Goal: Transaction & Acquisition: Purchase product/service

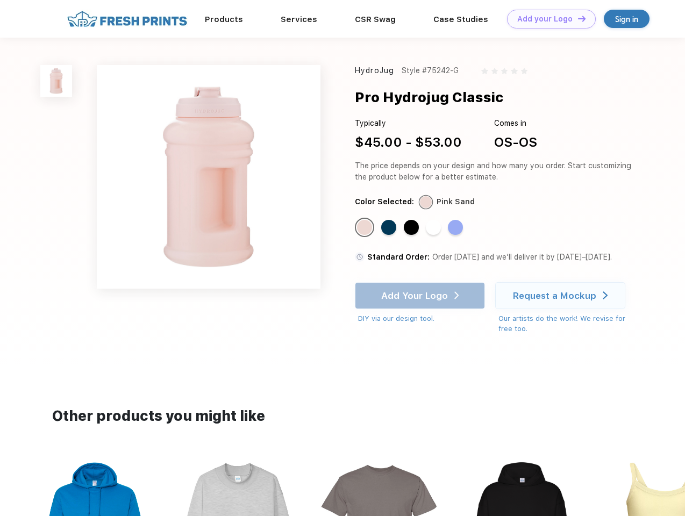
click at [547, 19] on link "Add your Logo Design Tool" at bounding box center [551, 19] width 89 height 19
click at [0, 0] on div "Design Tool" at bounding box center [0, 0] width 0 height 0
click at [577, 18] on link "Add your Logo Design Tool" at bounding box center [551, 19] width 89 height 19
click at [56, 81] on img at bounding box center [56, 81] width 32 height 32
click at [366, 228] on div "Standard Color" at bounding box center [364, 227] width 15 height 15
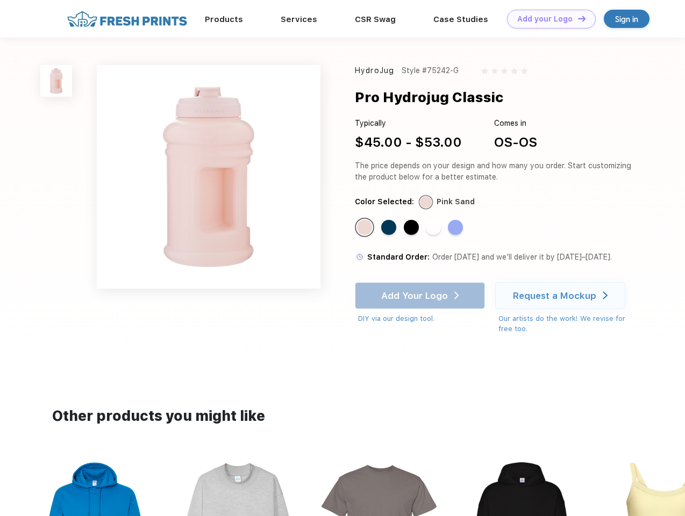
click at [390, 228] on div "Standard Color" at bounding box center [388, 227] width 15 height 15
click at [412, 228] on div "Standard Color" at bounding box center [411, 227] width 15 height 15
click at [434, 228] on div "Standard Color" at bounding box center [433, 227] width 15 height 15
click at [456, 228] on div "Standard Color" at bounding box center [455, 227] width 15 height 15
click at [421, 296] on div "Add Your Logo DIY via our design tool. Ah shoot! This product isn't up in our d…" at bounding box center [420, 303] width 130 height 42
